Goal: Contribute content

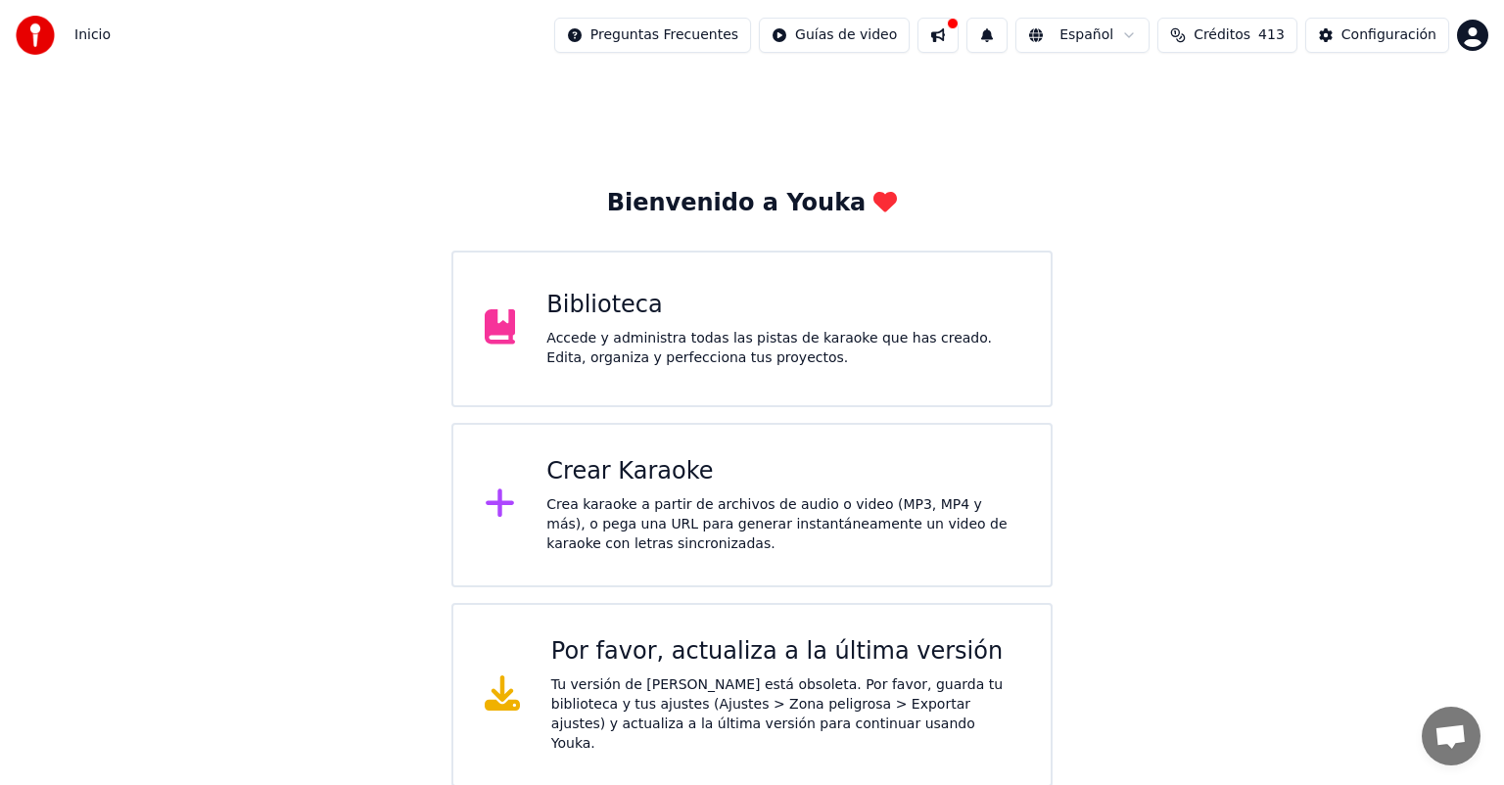
click at [831, 317] on div "Biblioteca" at bounding box center [782, 305] width 473 height 31
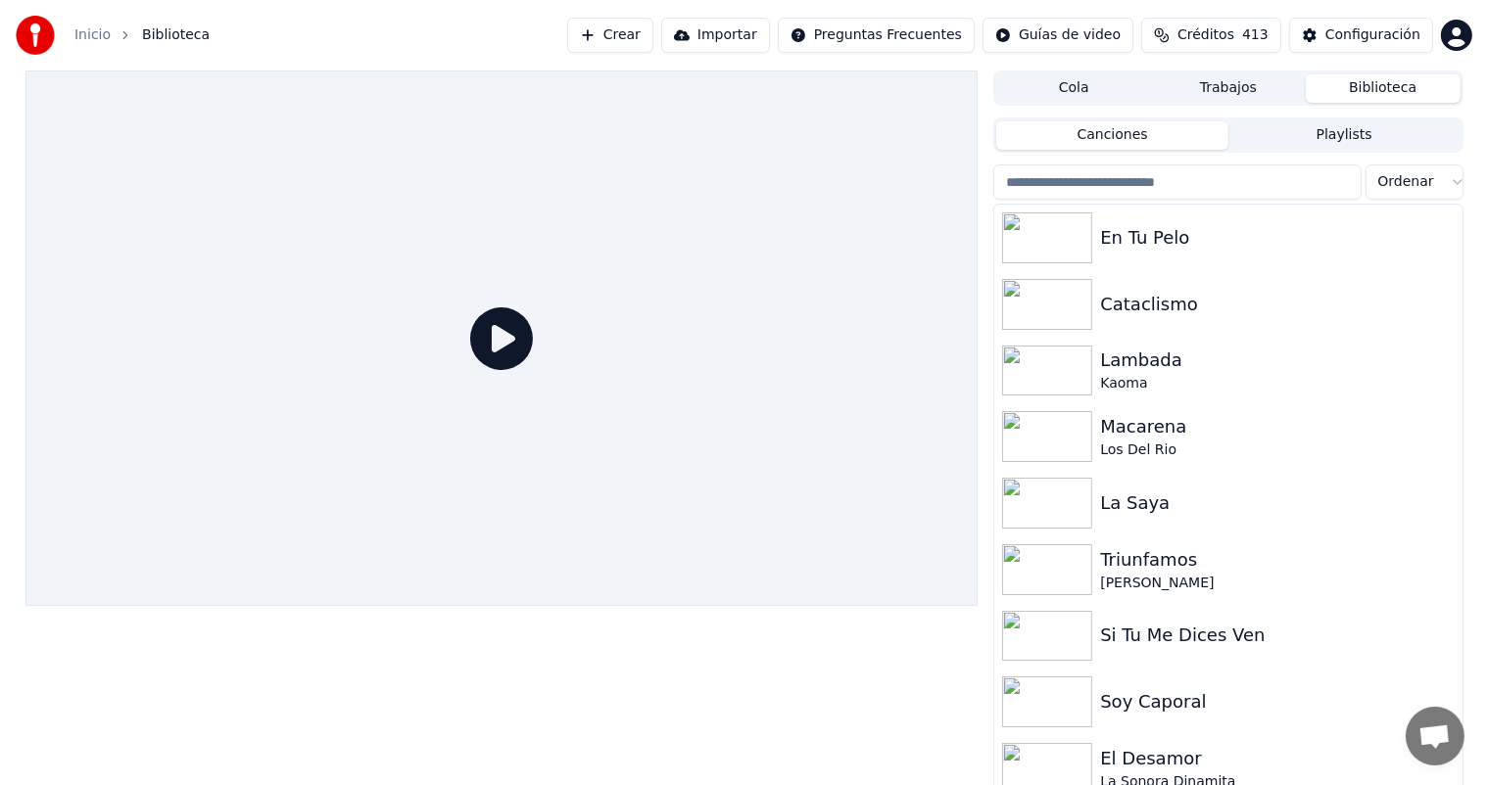
click at [1158, 184] on input "search" at bounding box center [1176, 182] width 367 height 35
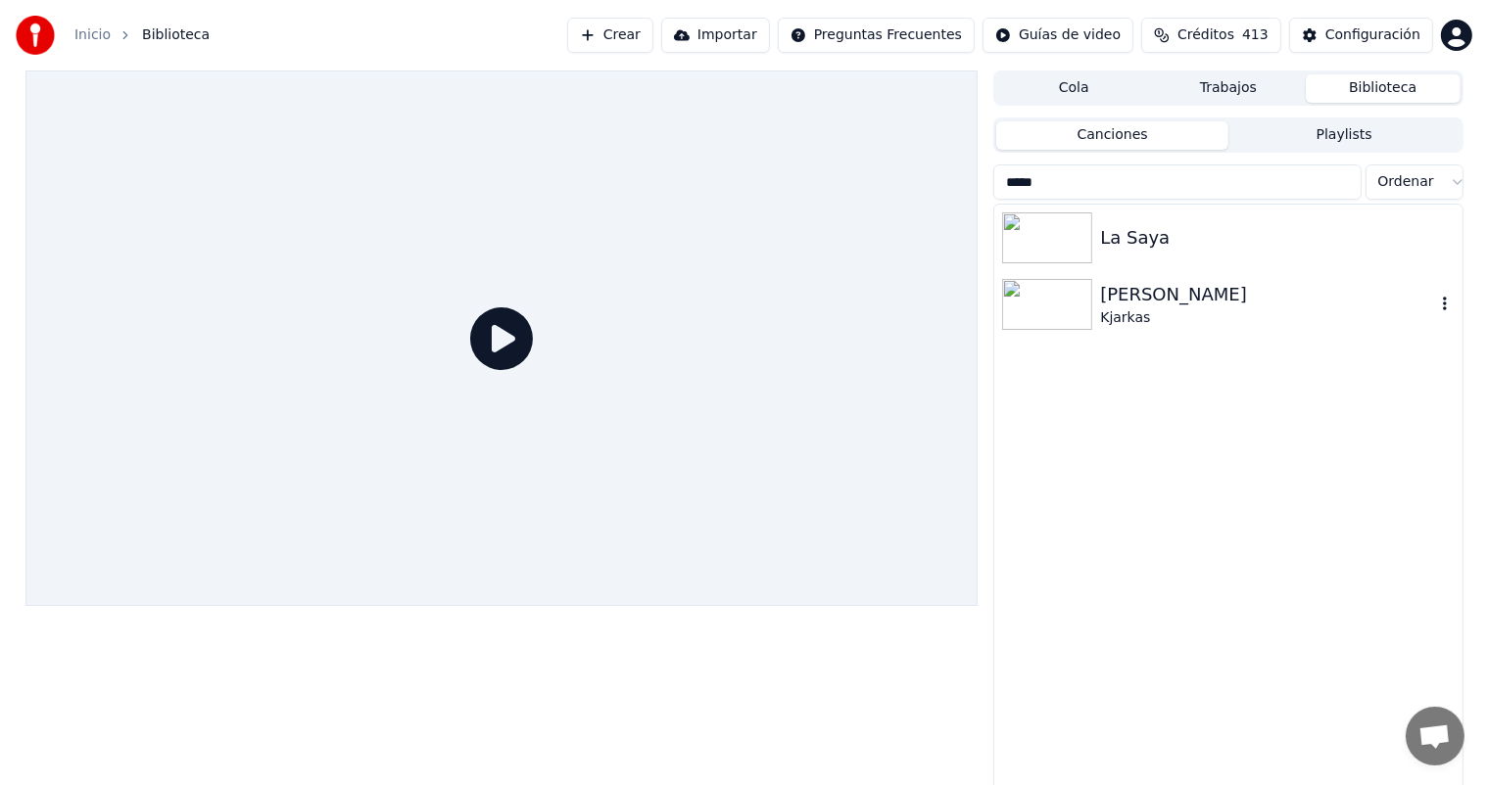
type input "****"
click at [1238, 297] on div "[PERSON_NAME]" at bounding box center [1267, 294] width 334 height 27
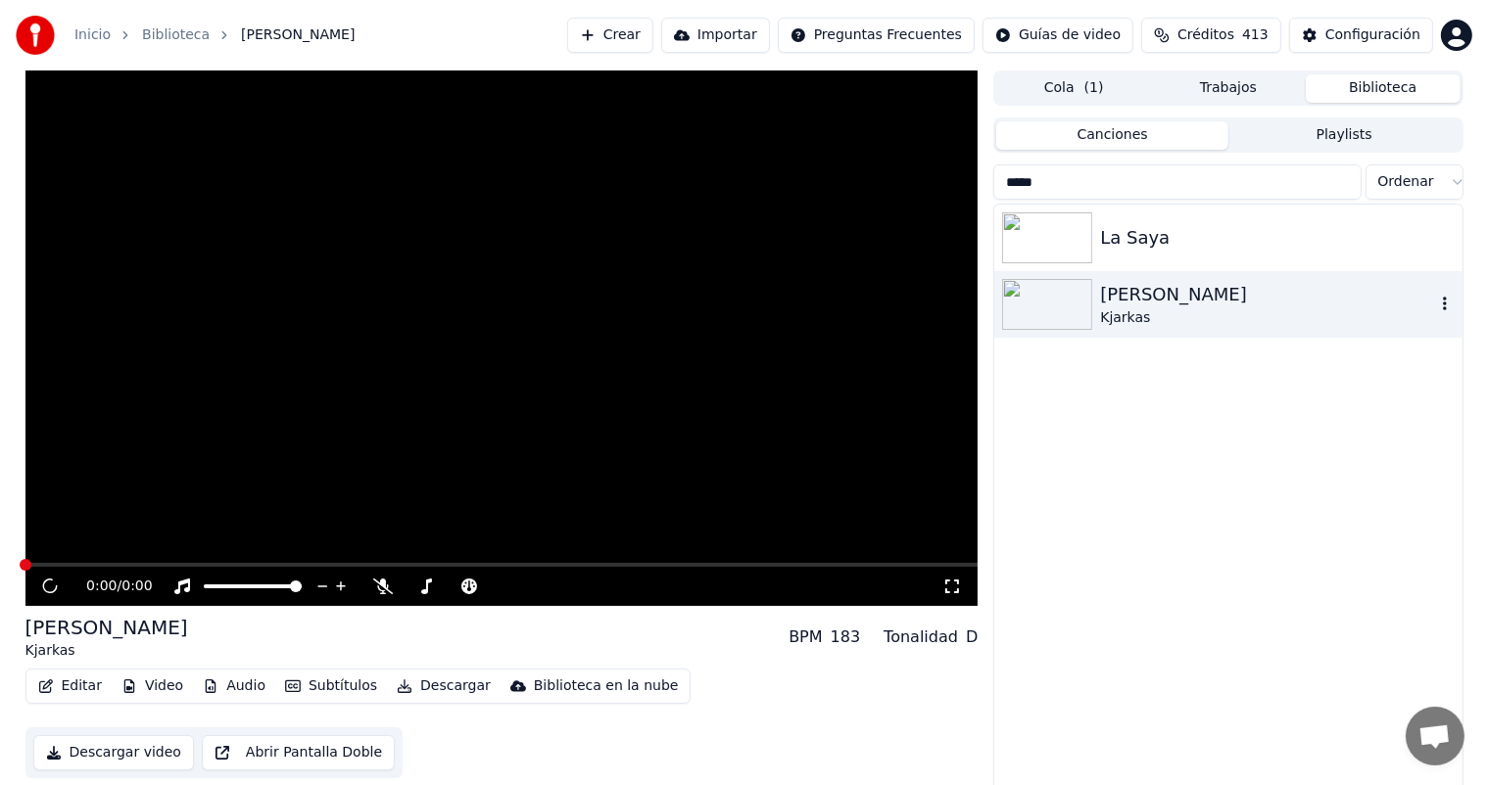
click at [1238, 297] on div "[PERSON_NAME]" at bounding box center [1267, 294] width 334 height 27
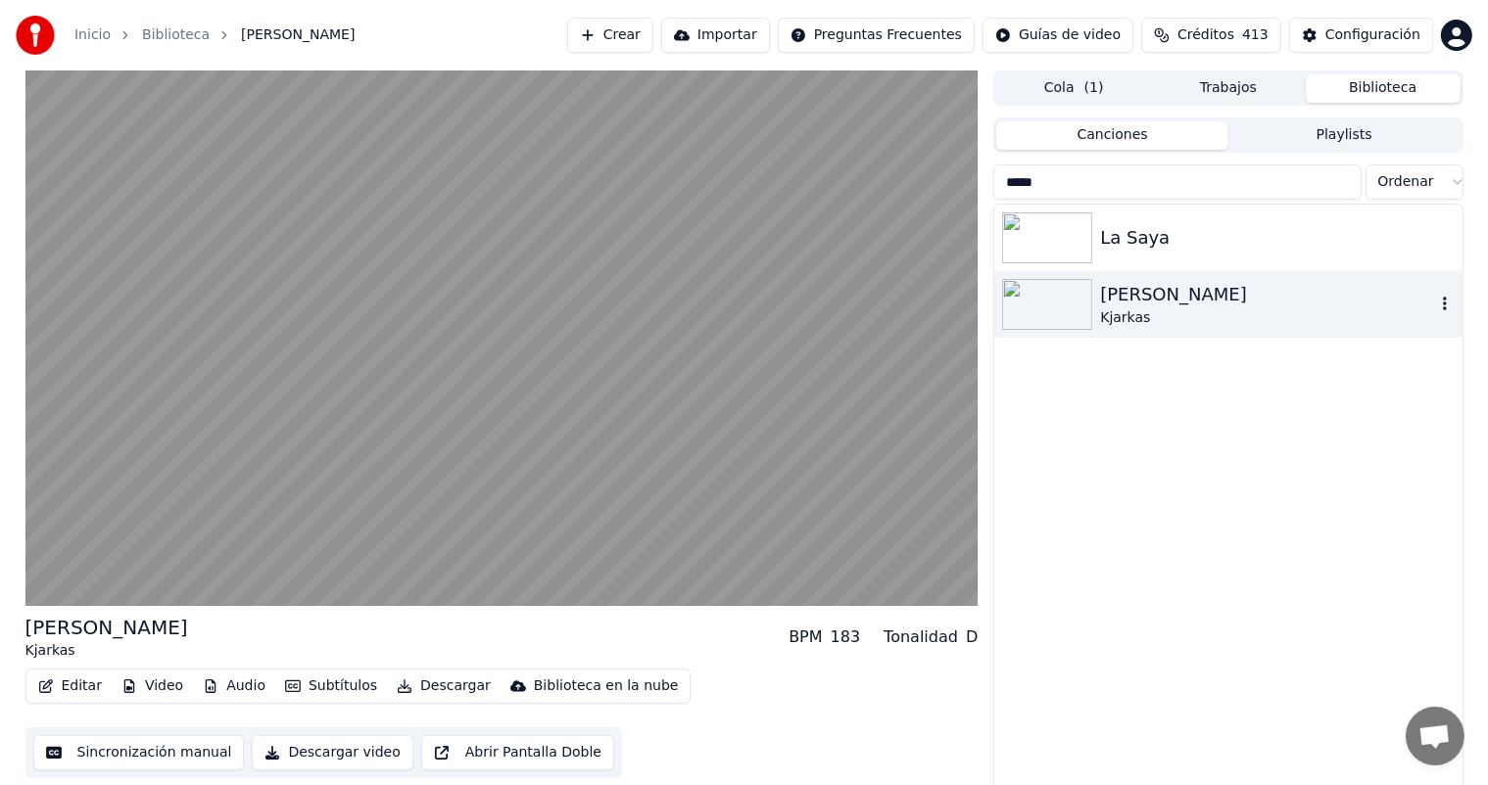
click at [1083, 317] on img at bounding box center [1047, 304] width 90 height 51
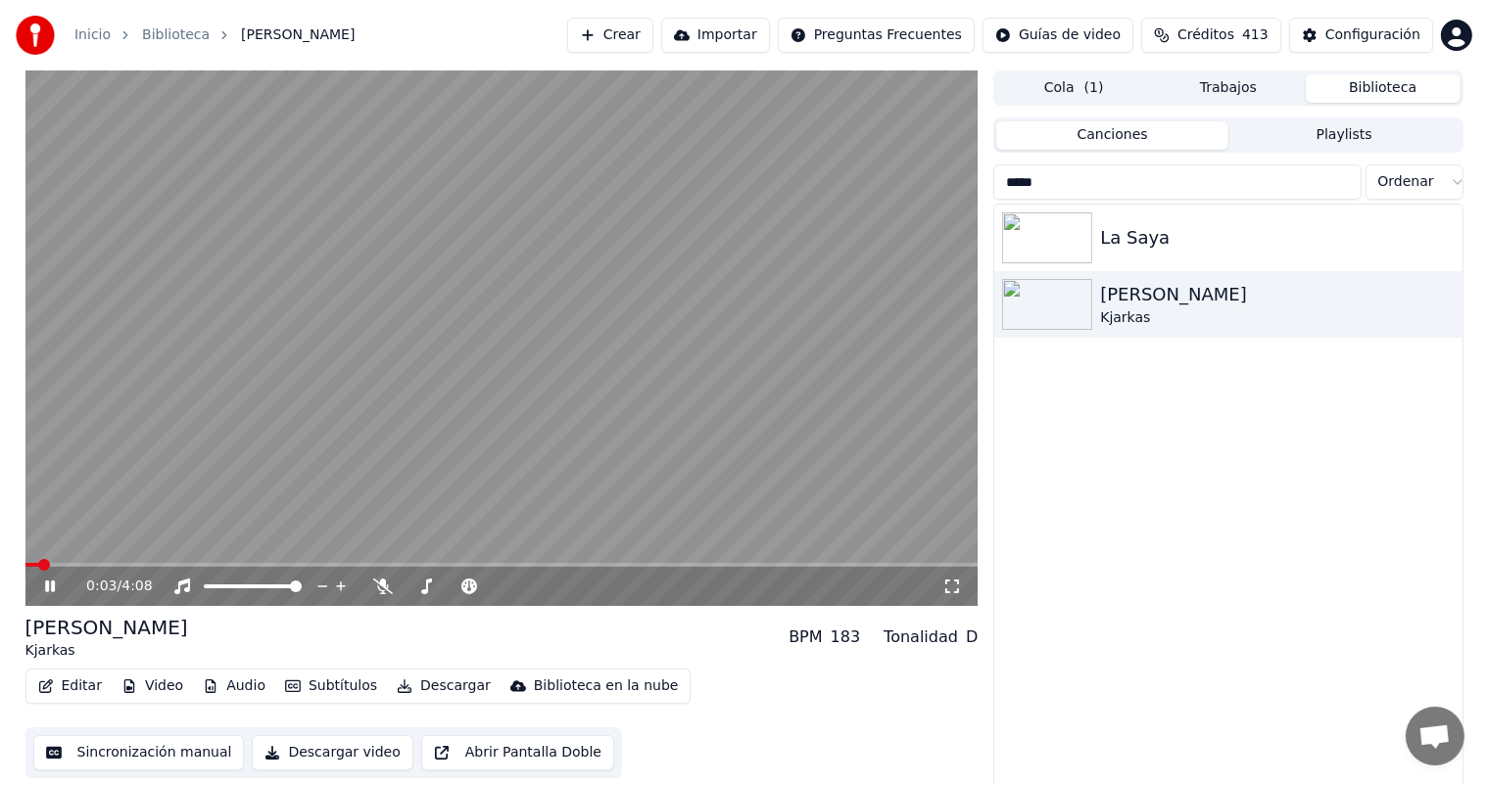
click at [383, 595] on div "0:03 / 4:08" at bounding box center [514, 587] width 856 height 20
click at [383, 588] on icon at bounding box center [383, 587] width 20 height 16
click at [110, 565] on span at bounding box center [501, 565] width 953 height 4
click at [110, 565] on span at bounding box center [115, 565] width 12 height 12
click at [89, 689] on button "Editar" at bounding box center [69, 686] width 79 height 27
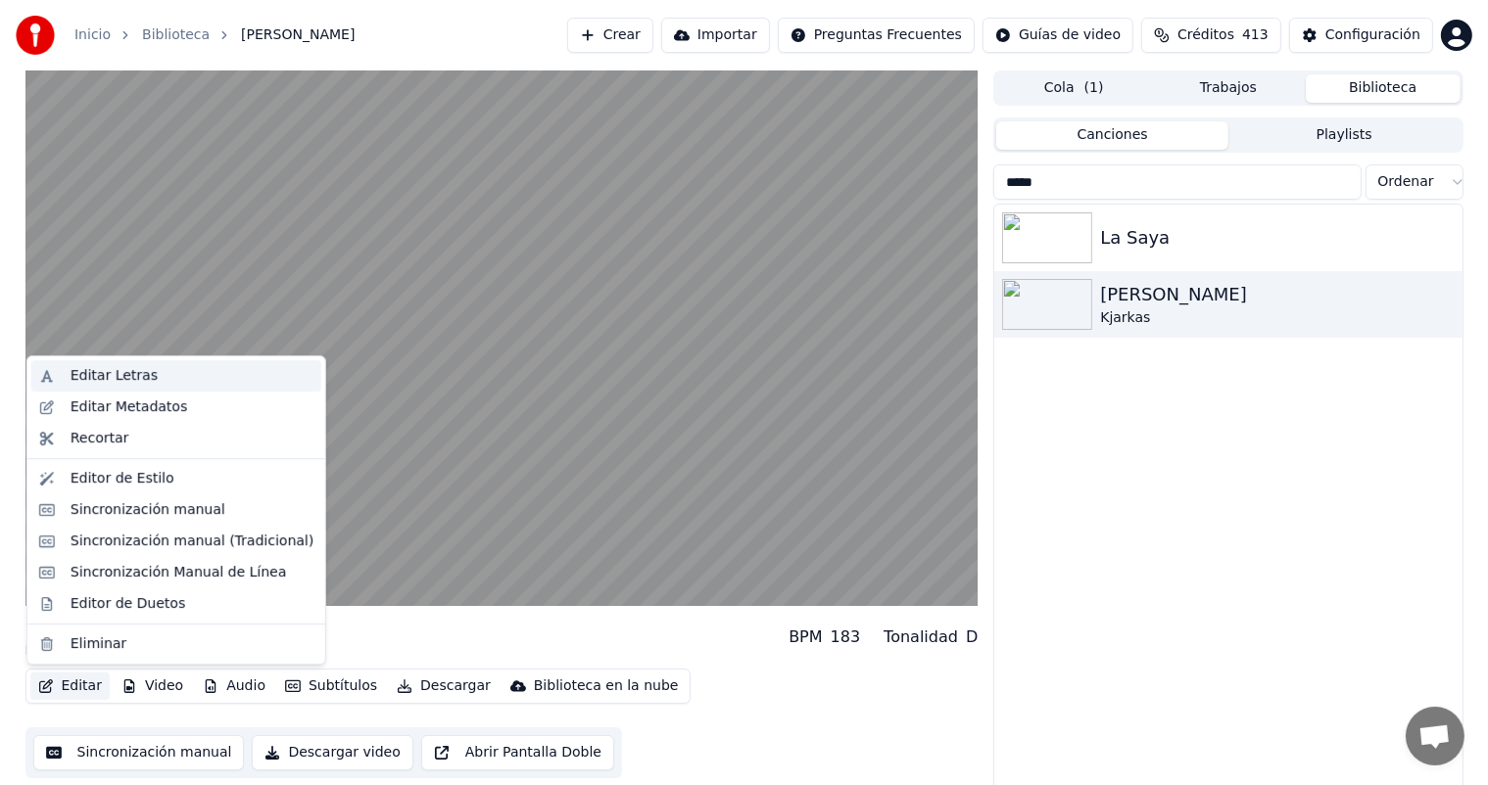
click at [128, 378] on div "Editar Letras" at bounding box center [114, 376] width 87 height 20
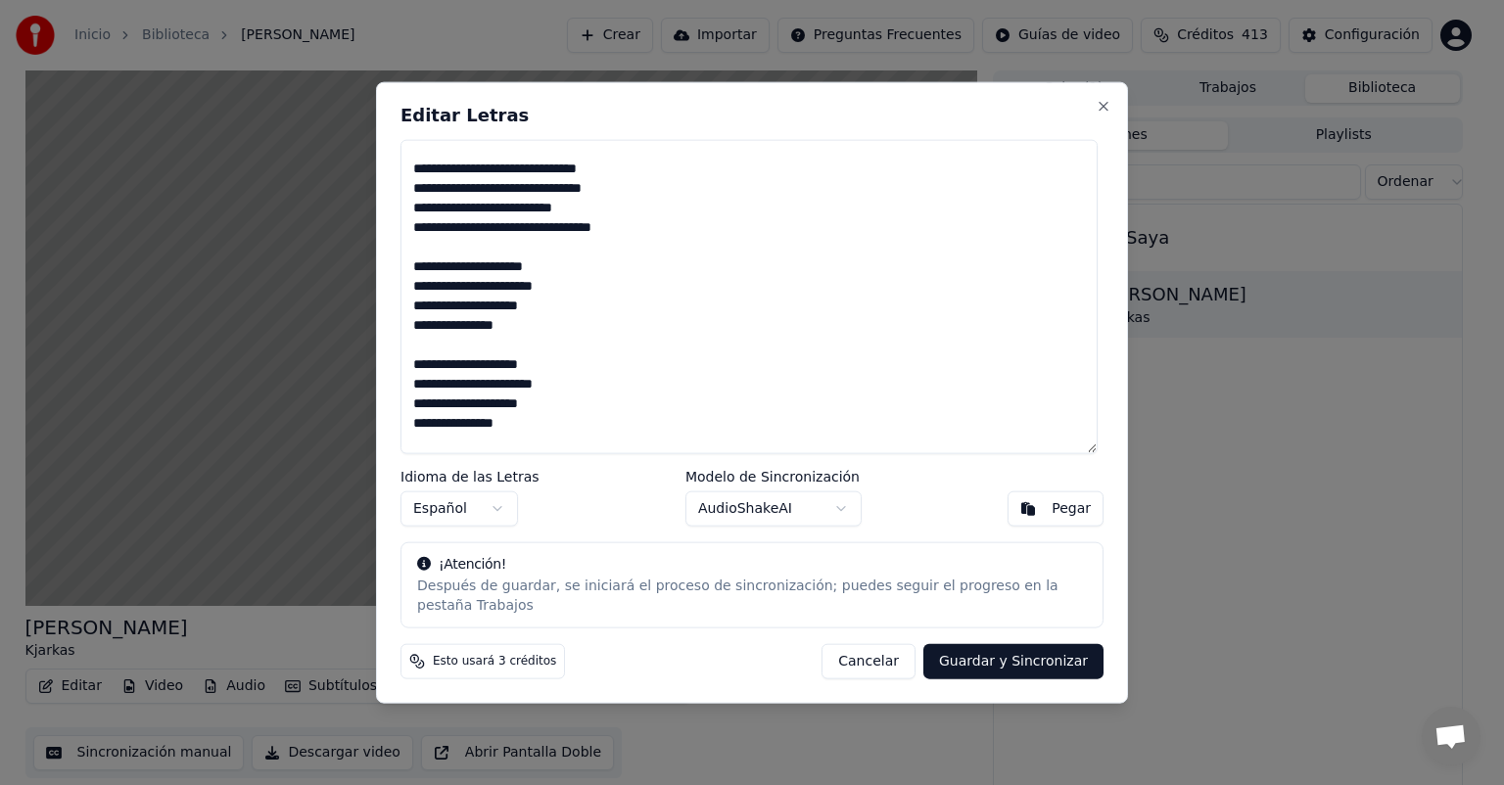
scroll to position [654, 0]
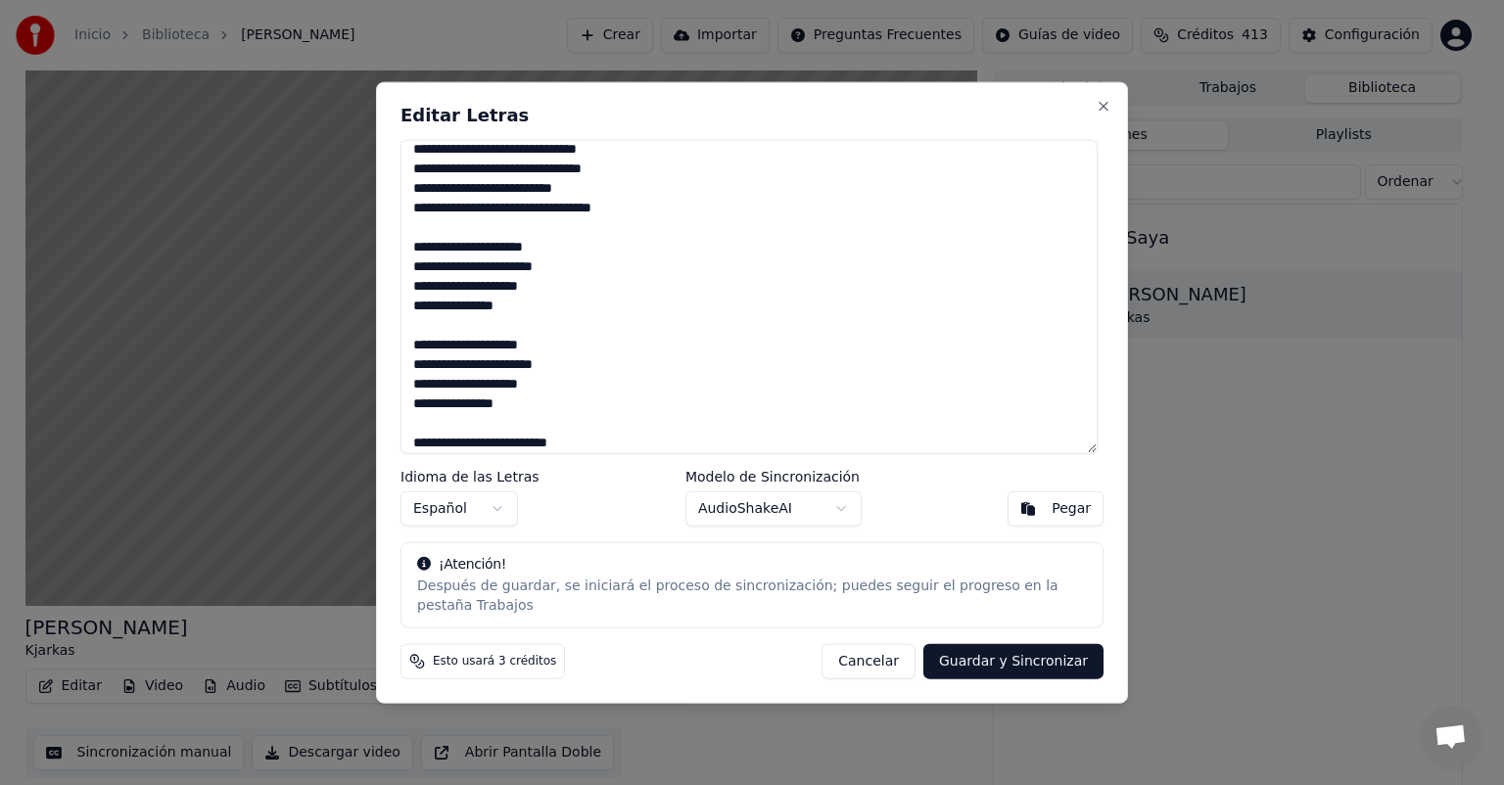
type textarea "**********"
click at [989, 656] on button "Guardar y Sincronizar" at bounding box center [1013, 660] width 180 height 35
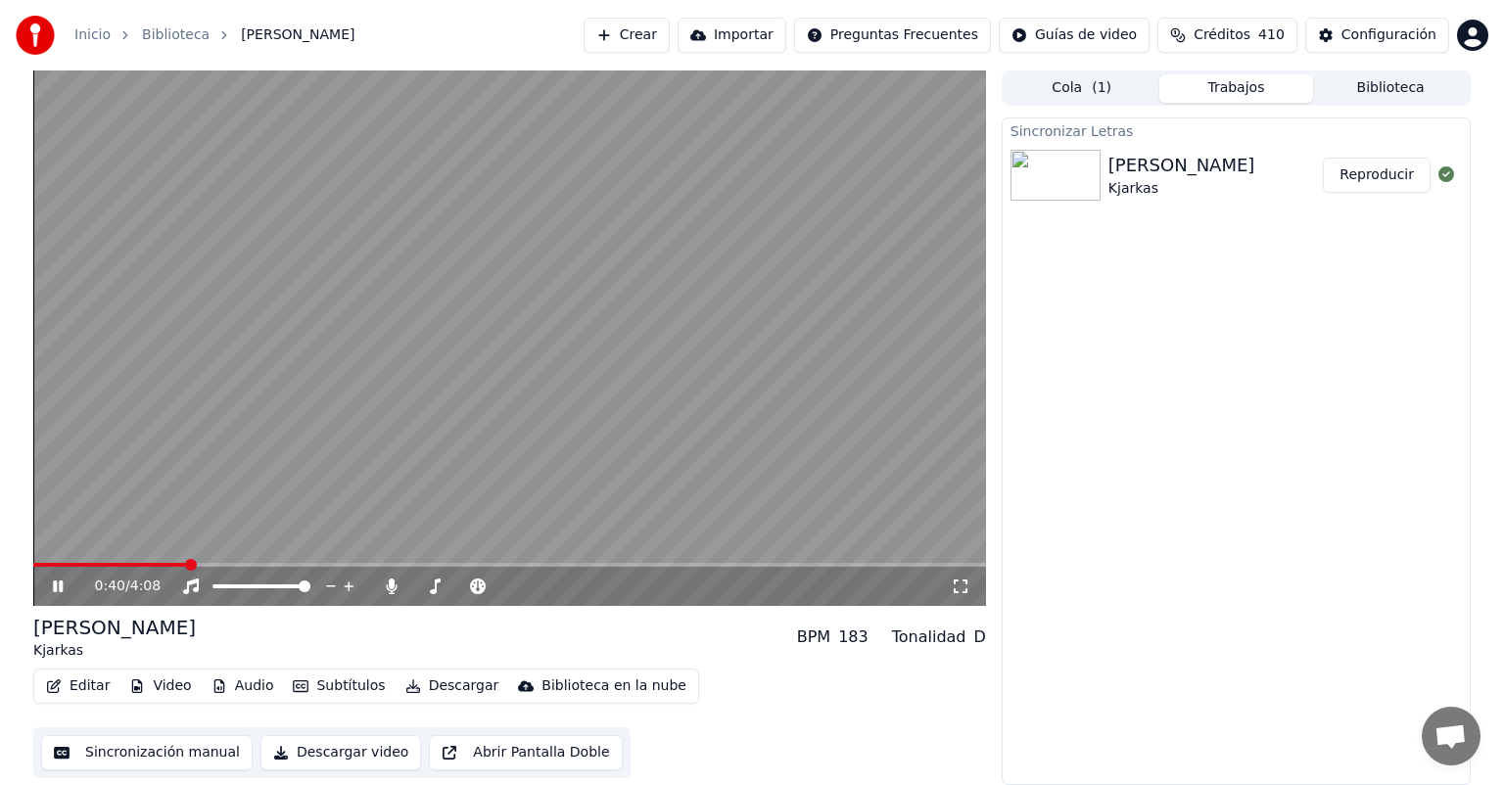
click at [185, 567] on span at bounding box center [509, 565] width 953 height 4
click at [219, 567] on span at bounding box center [509, 565] width 953 height 4
click at [256, 570] on div "0:49 / 4:08" at bounding box center [509, 586] width 953 height 39
click at [264, 564] on span at bounding box center [509, 565] width 953 height 4
click at [291, 564] on span at bounding box center [285, 565] width 12 height 12
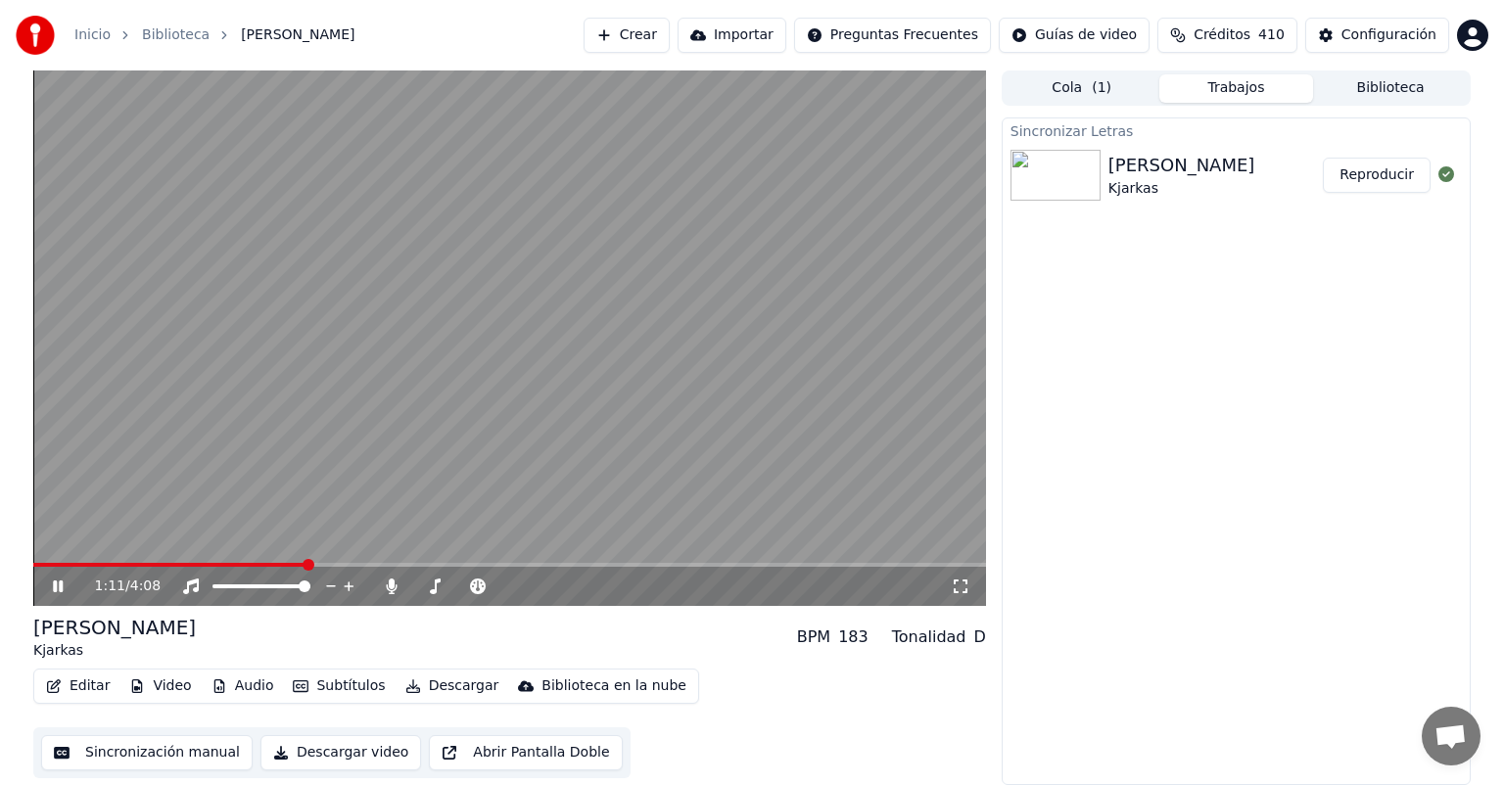
click at [337, 564] on span at bounding box center [509, 565] width 953 height 4
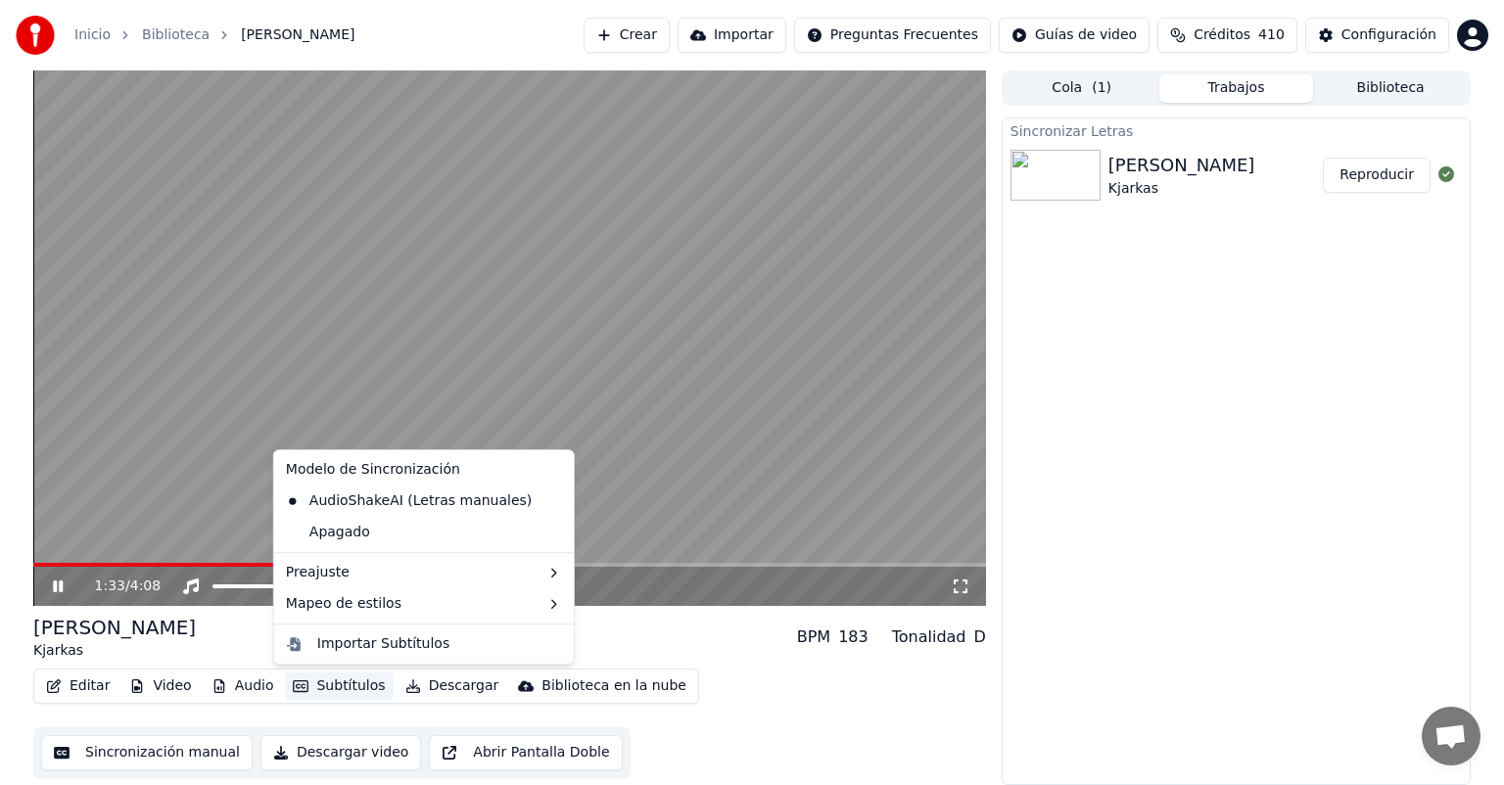
click at [293, 686] on icon "button" at bounding box center [301, 687] width 16 height 14
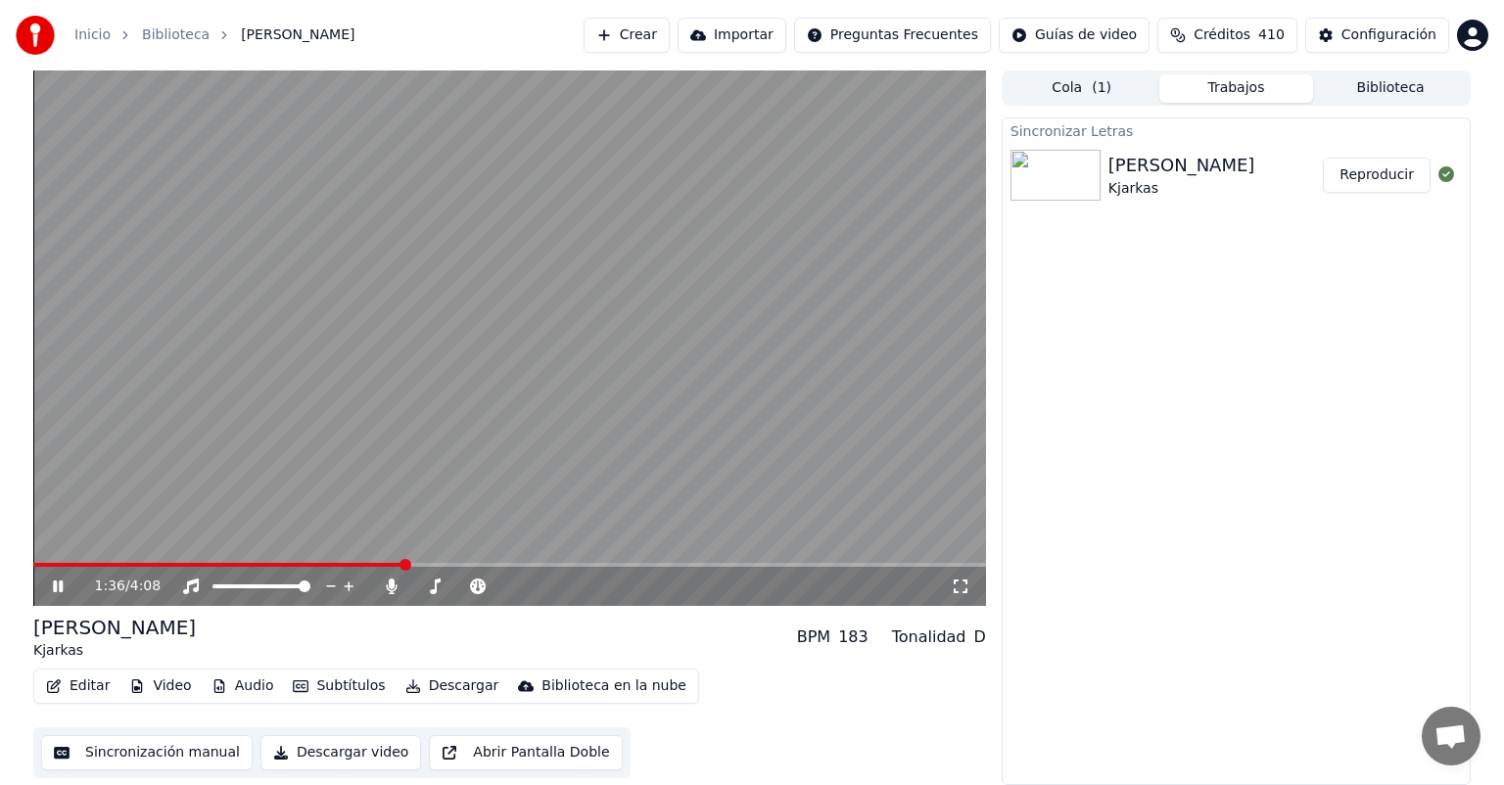
click at [1142, 349] on div "Sincronizar Letras [PERSON_NAME] Reproducir" at bounding box center [1236, 452] width 469 height 668
click at [395, 591] on icon at bounding box center [392, 587] width 20 height 16
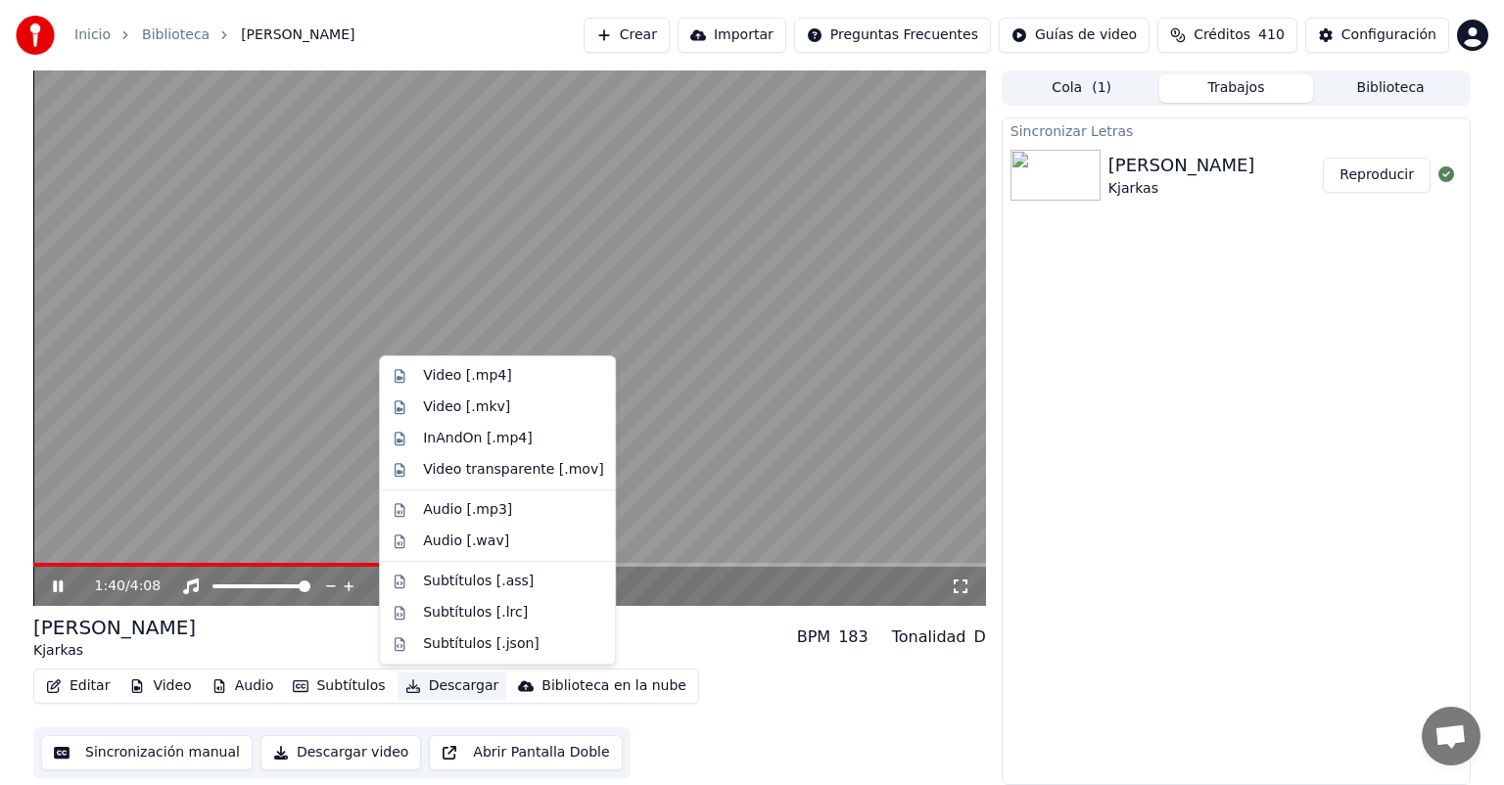
click at [421, 685] on button "Descargar" at bounding box center [453, 686] width 110 height 27
click at [450, 378] on div "Video [.mp4]" at bounding box center [467, 376] width 88 height 20
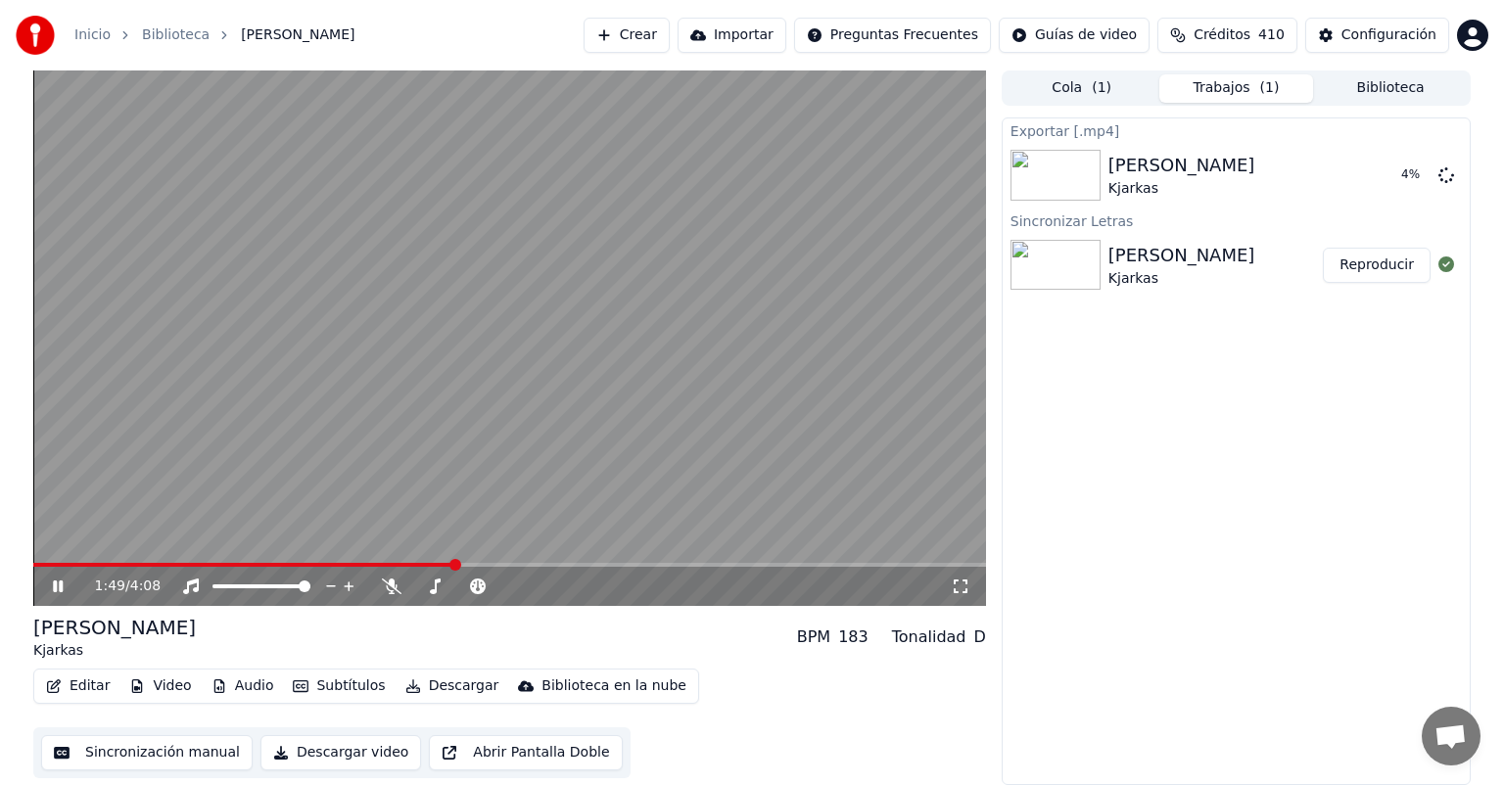
click at [61, 588] on icon at bounding box center [58, 587] width 10 height 12
